Goal: Information Seeking & Learning: Learn about a topic

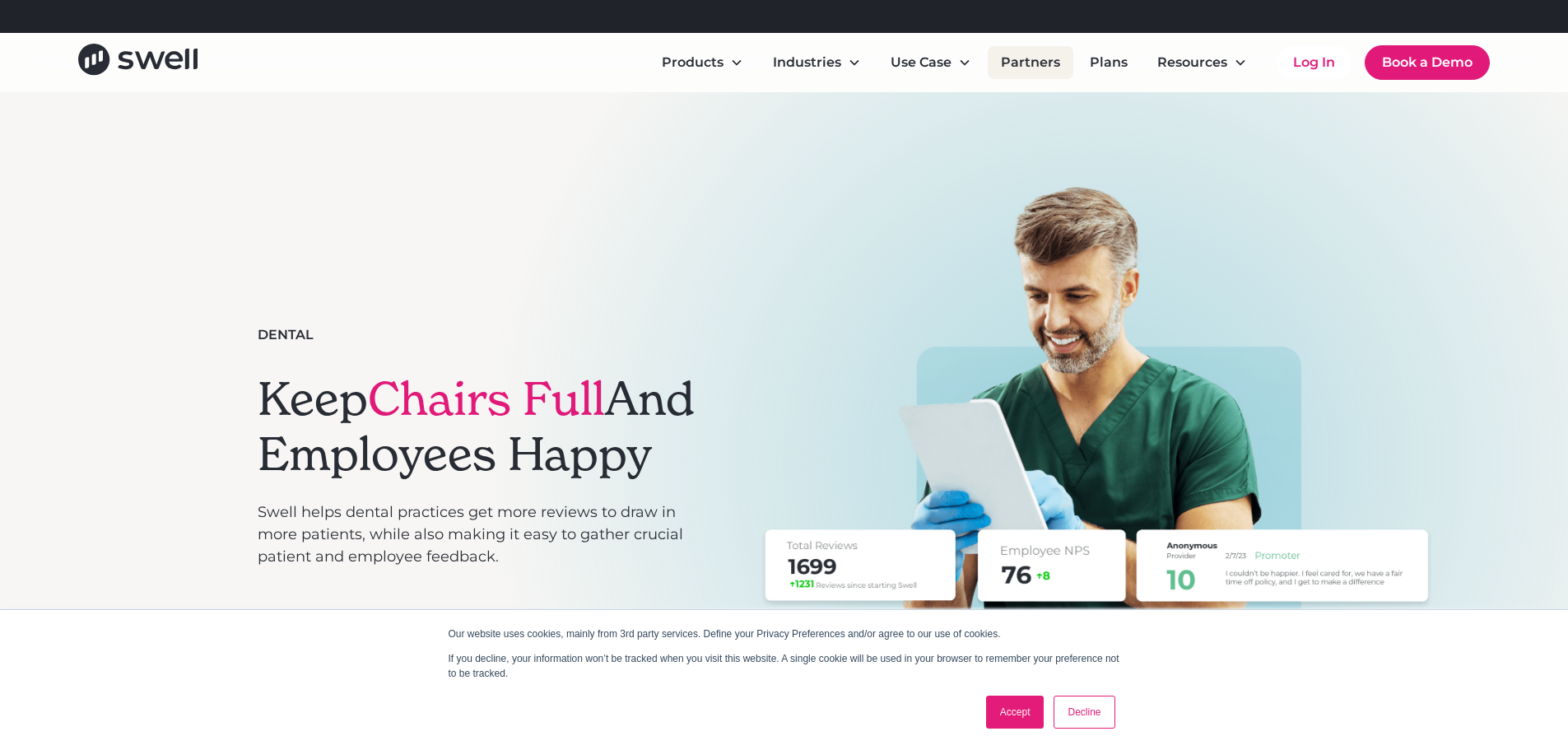
click at [1015, 59] on link "Partners" at bounding box center [1031, 62] width 86 height 33
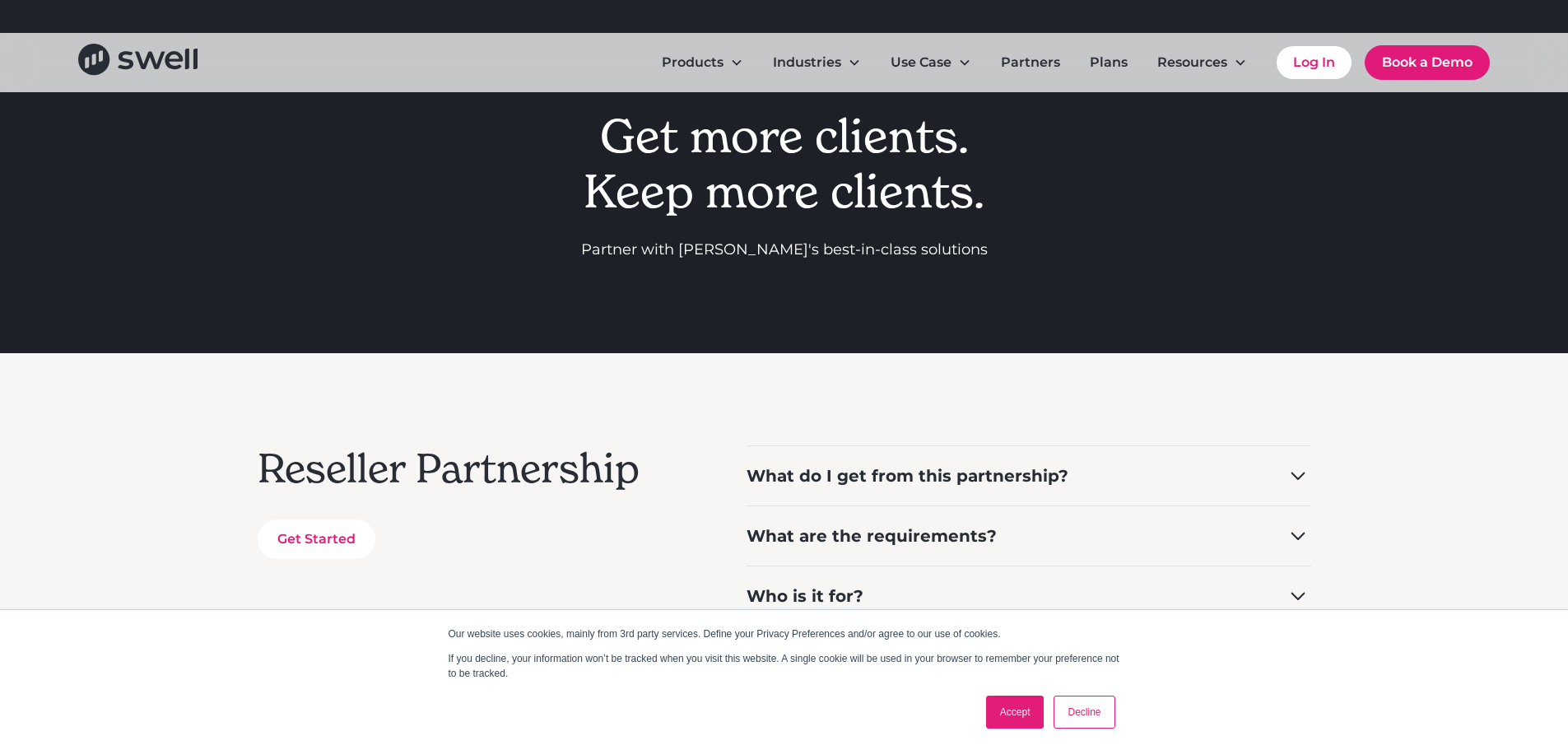
scroll to position [165, 0]
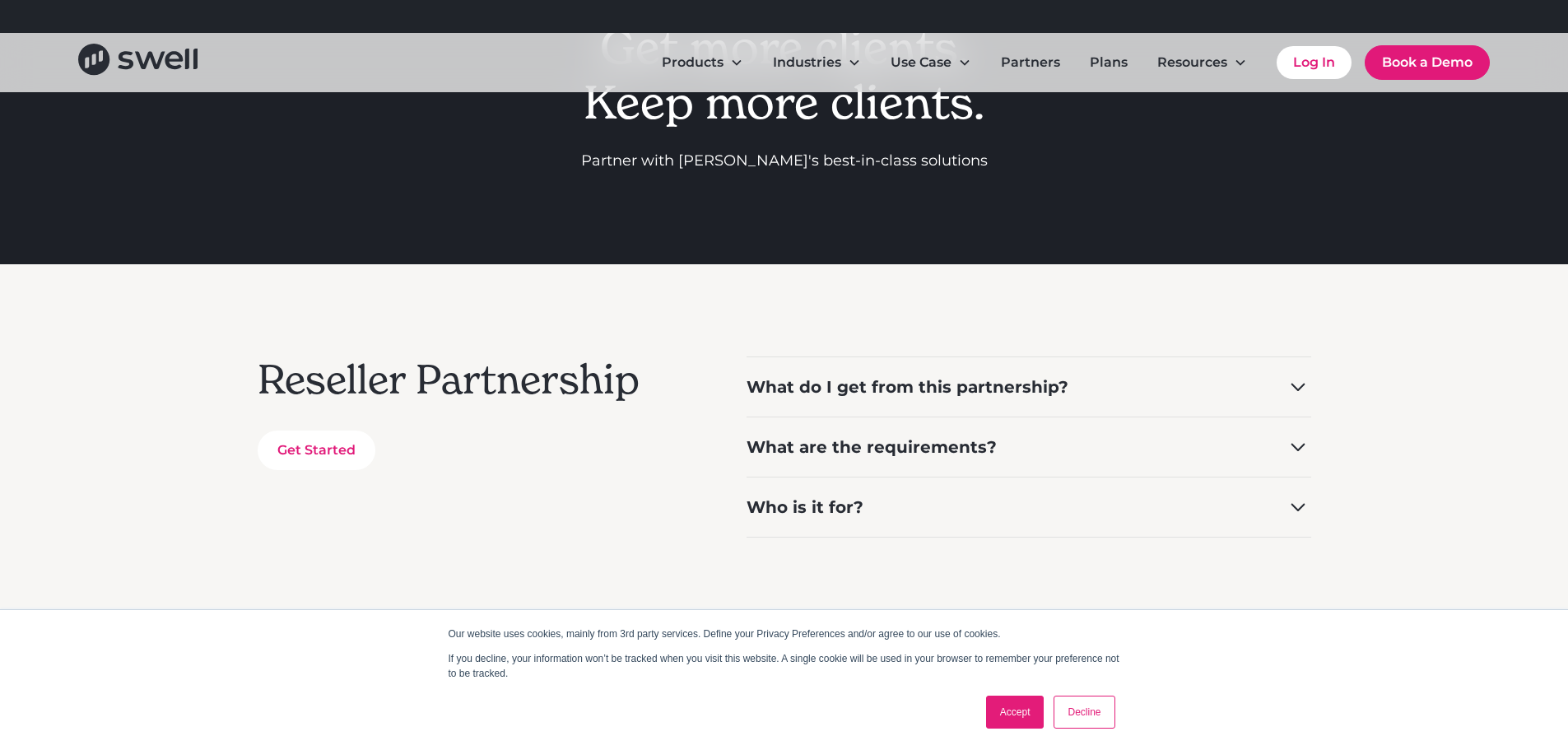
click at [1090, 723] on link "Decline" at bounding box center [1084, 712] width 61 height 33
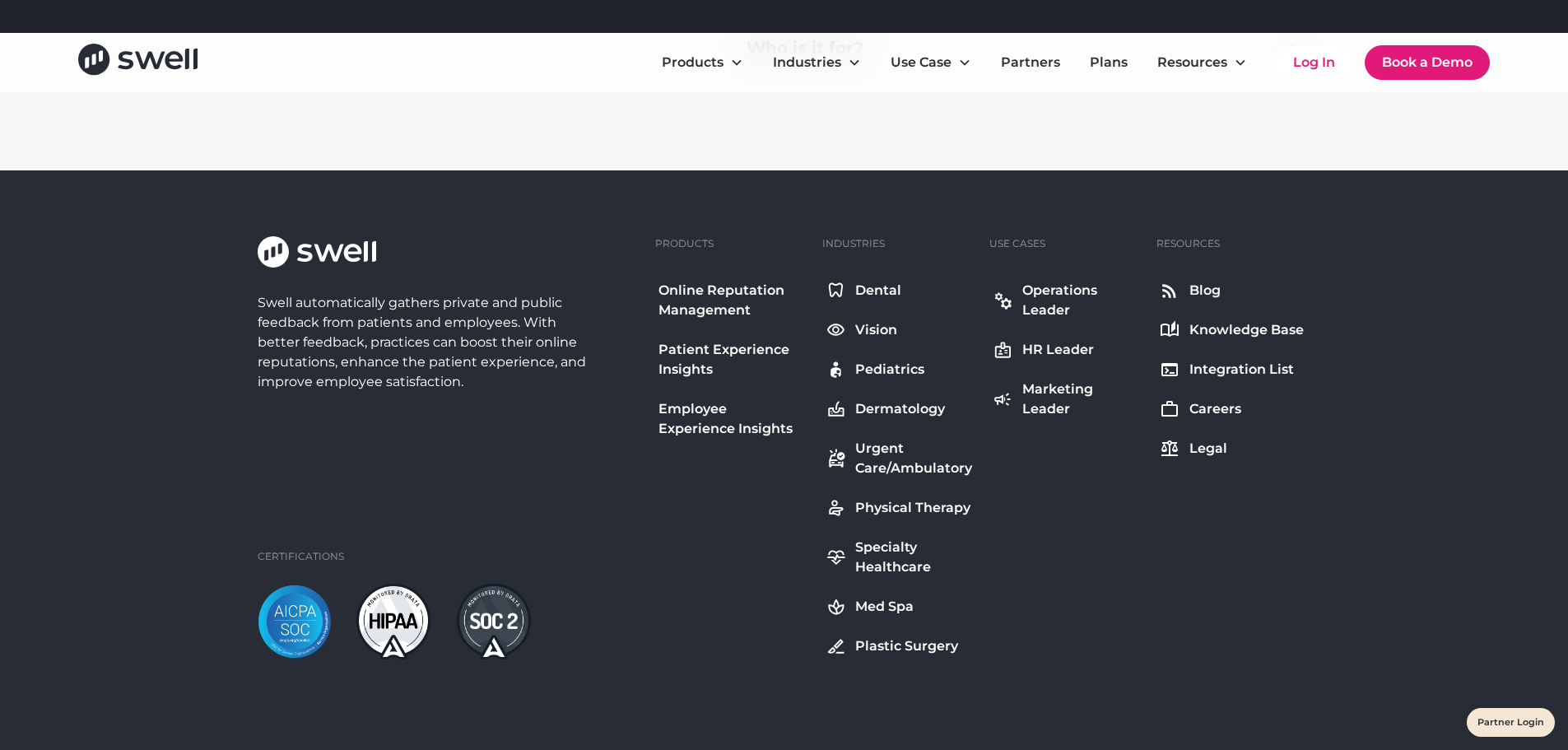
scroll to position [1070, 0]
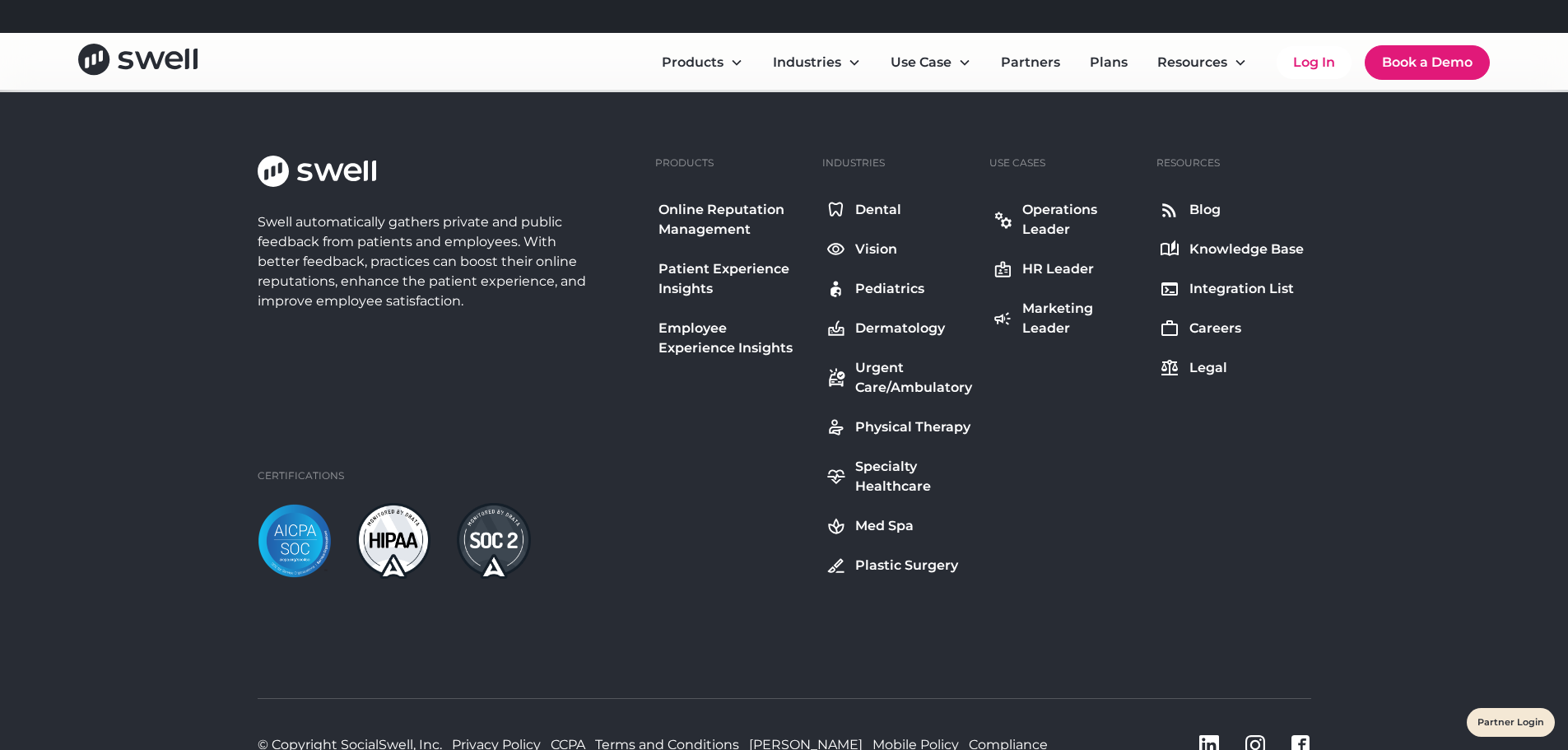
click at [852, 211] on link "Dental" at bounding box center [899, 209] width 154 height 27
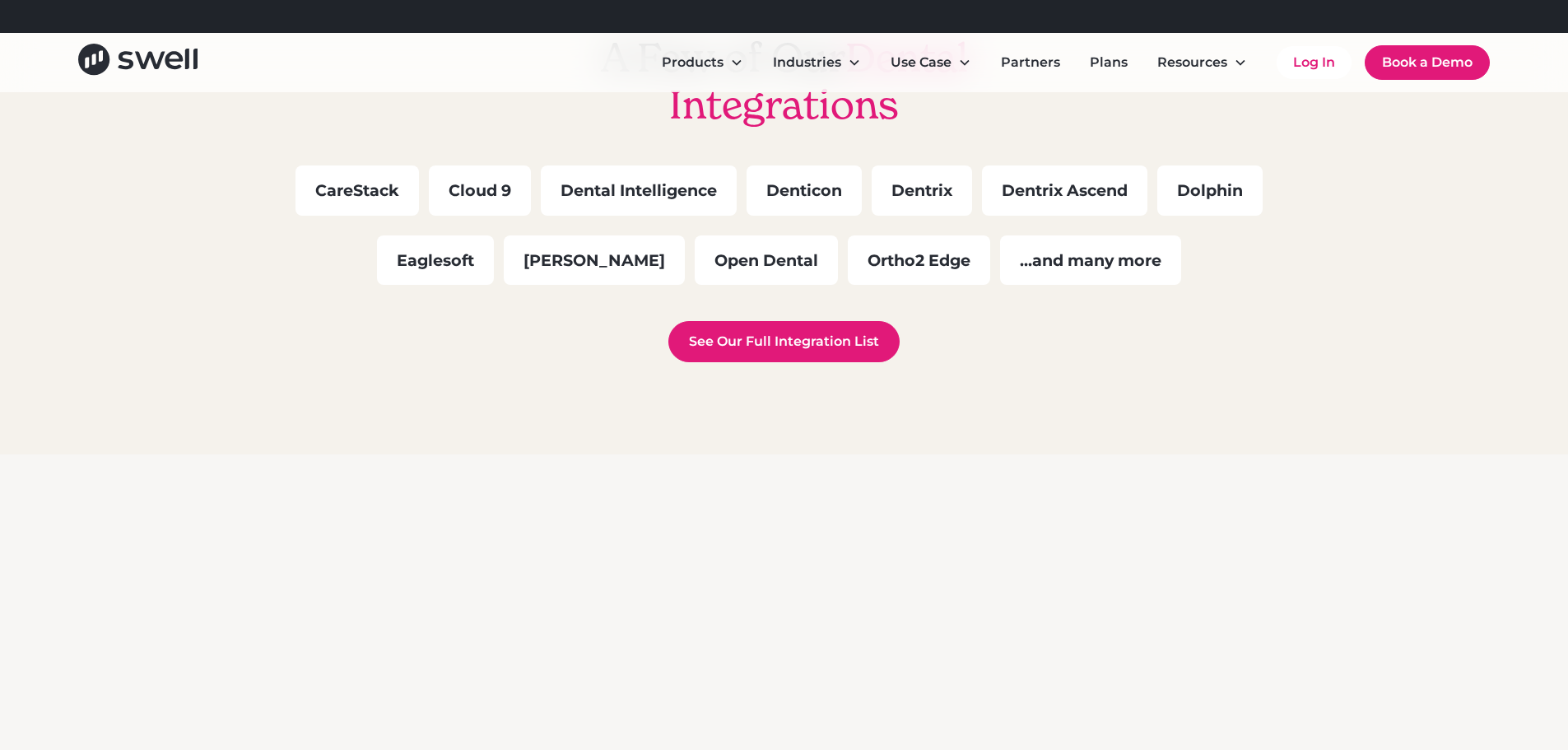
scroll to position [4773, 0]
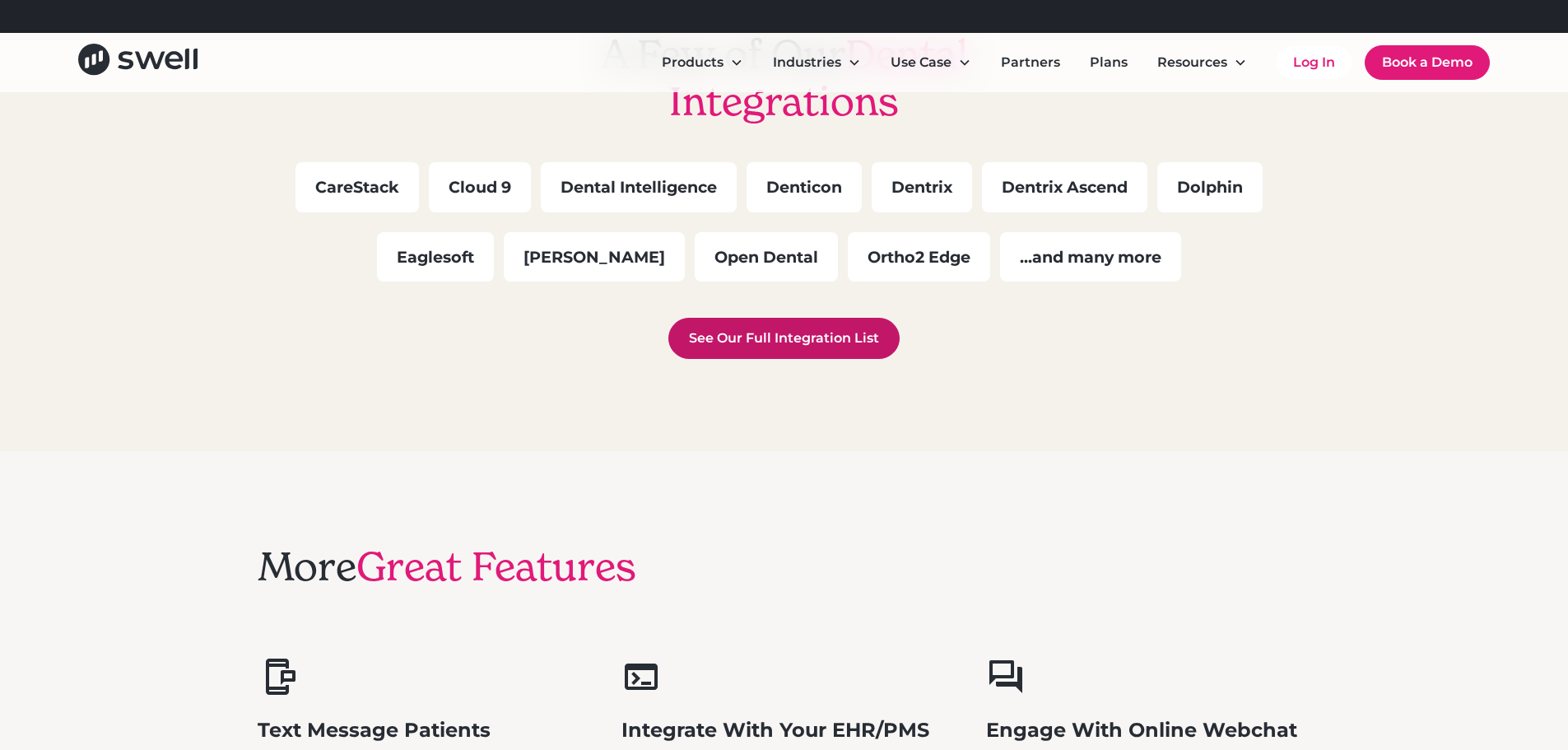
click at [758, 334] on link "See Our Full Integration List" at bounding box center [784, 338] width 231 height 41
